Goal: Find specific page/section: Find specific page/section

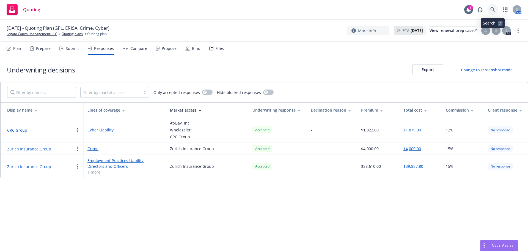
click at [352, 11] on icon at bounding box center [492, 9] width 5 height 5
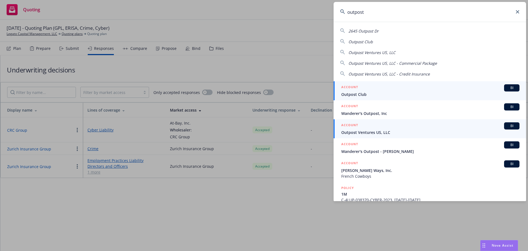
type input "outpost"
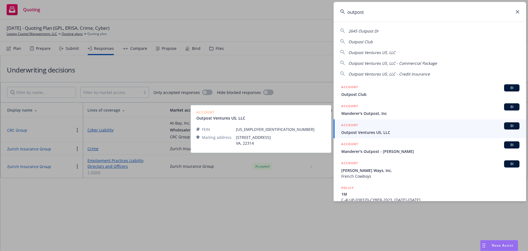
click at [352, 132] on span "Outpost Ventures US, LLC" at bounding box center [430, 132] width 178 height 6
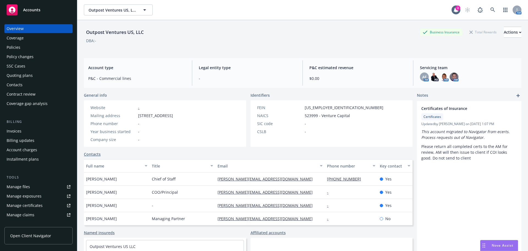
click at [363, 91] on div "Outpost Ventures US, LLC Business Insurance Total Rewards Actions DBA: - Accoun…" at bounding box center [303, 142] width 438 height 244
click at [354, 34] on div "Outpost Ventures US, LLC Business Insurance Total Rewards Actions" at bounding box center [303, 32] width 438 height 11
click at [18, 47] on div "Policies" at bounding box center [14, 47] width 14 height 9
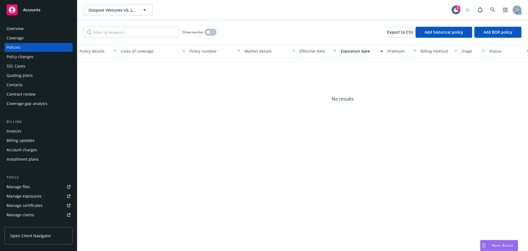
click at [209, 34] on button "button" at bounding box center [210, 32] width 10 height 6
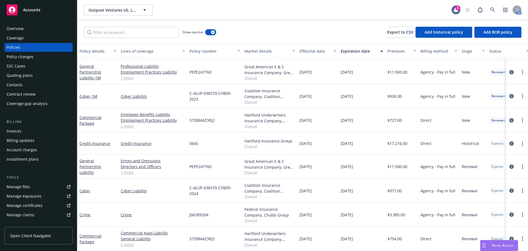
scroll to position [48, 0]
click at [205, 211] on span "J0638920A" at bounding box center [198, 214] width 19 height 6
click at [204, 211] on span "J0638920A" at bounding box center [198, 214] width 19 height 6
click at [196, 211] on span "J0638920A" at bounding box center [198, 214] width 19 height 6
click at [488, 9] on link at bounding box center [492, 9] width 11 height 11
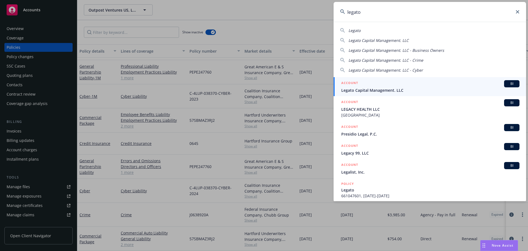
type input "legato"
click at [372, 87] on div "ACCOUNT BI" at bounding box center [430, 83] width 178 height 7
